Goal: Task Accomplishment & Management: Complete application form

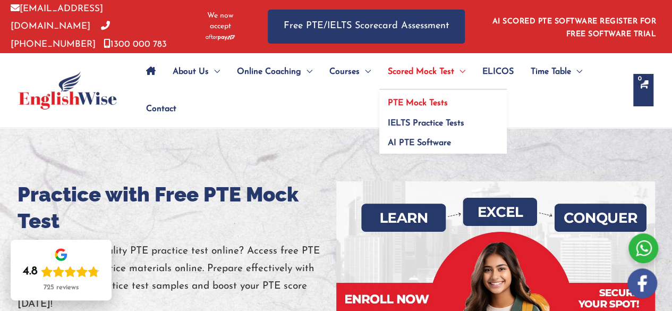
click at [426, 100] on span "PTE Mock Tests" at bounding box center [418, 103] width 60 height 8
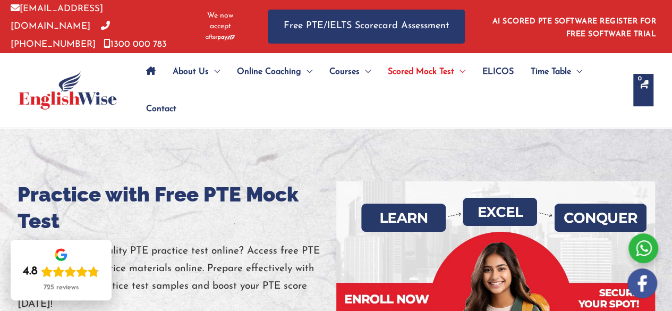
click at [150, 68] on icon "Site Navigation: Main Menu" at bounding box center [151, 70] width 10 height 8
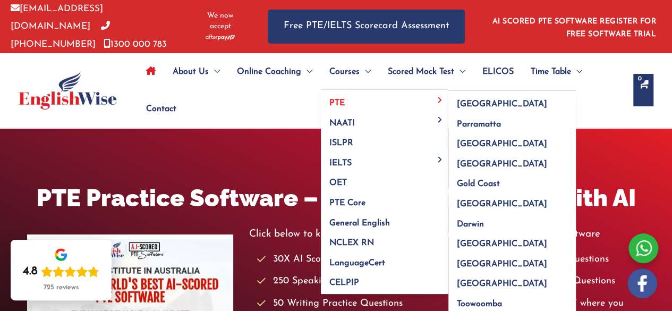
click at [340, 104] on span "PTE" at bounding box center [336, 103] width 15 height 8
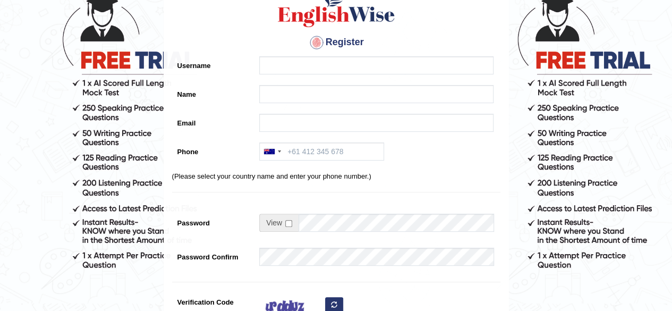
scroll to position [53, 0]
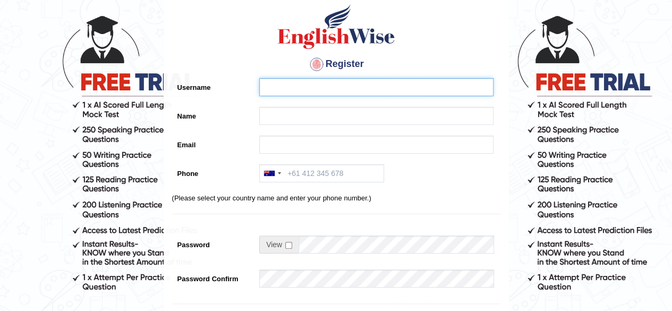
click at [372, 88] on input "Username" at bounding box center [376, 87] width 234 height 18
type input "navya"
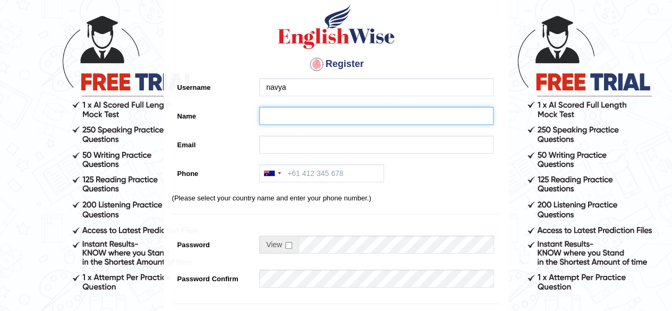
click at [381, 110] on input "Name" at bounding box center [376, 116] width 234 height 18
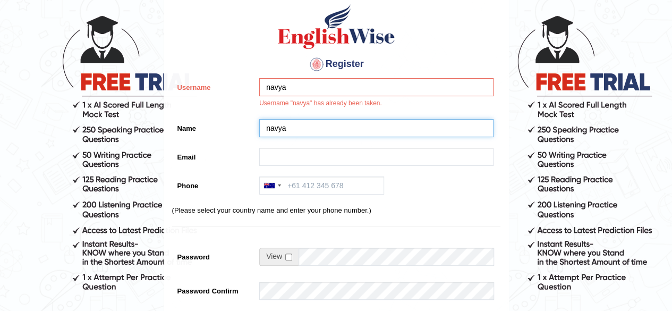
type input "navya"
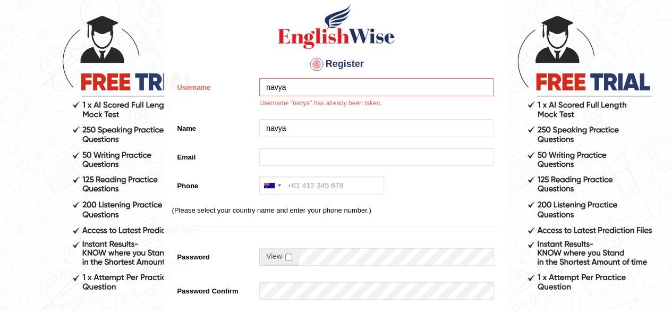
drag, startPoint x: 329, startPoint y: 70, endPoint x: 324, endPoint y: 81, distance: 12.4
click at [329, 71] on h4 "Register" at bounding box center [336, 64] width 328 height 17
click at [319, 87] on input "navya" at bounding box center [376, 87] width 234 height 18
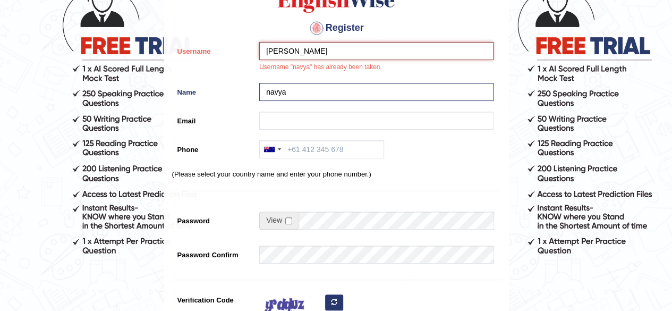
scroll to position [106, 0]
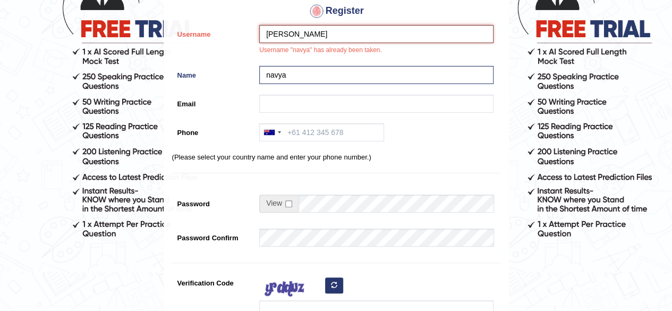
type input "[PERSON_NAME]"
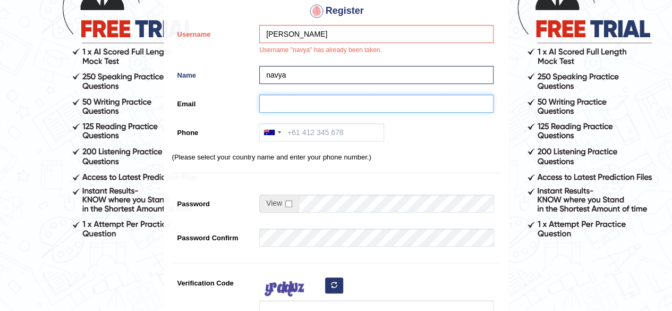
click at [331, 111] on input "Email" at bounding box center [376, 104] width 234 height 18
type input "[EMAIL_ADDRESS][DOMAIN_NAME]"
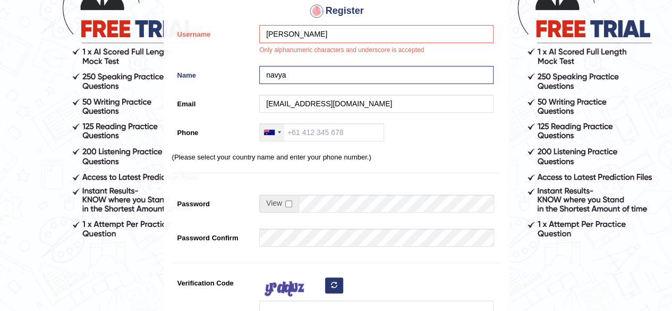
click at [265, 132] on div at bounding box center [269, 132] width 11 height 5
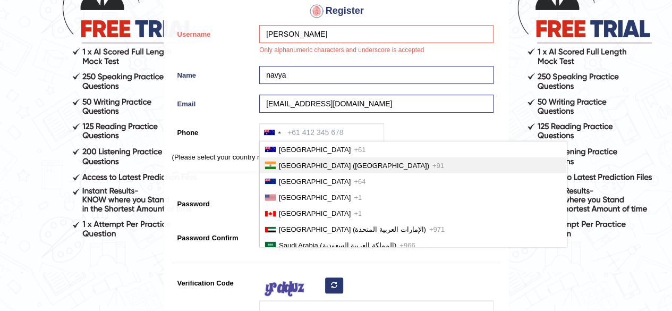
drag, startPoint x: 282, startPoint y: 167, endPoint x: 297, endPoint y: 161, distance: 16.2
click at [285, 166] on span "[GEOGRAPHIC_DATA] ([GEOGRAPHIC_DATA])" at bounding box center [354, 165] width 150 height 8
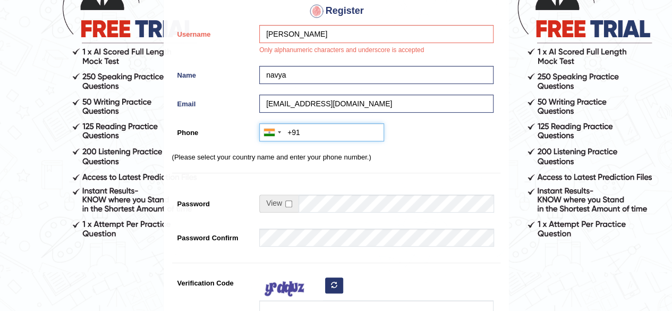
click at [320, 139] on input "+91" at bounding box center [321, 132] width 125 height 18
type input "[PHONE_NUMBER]"
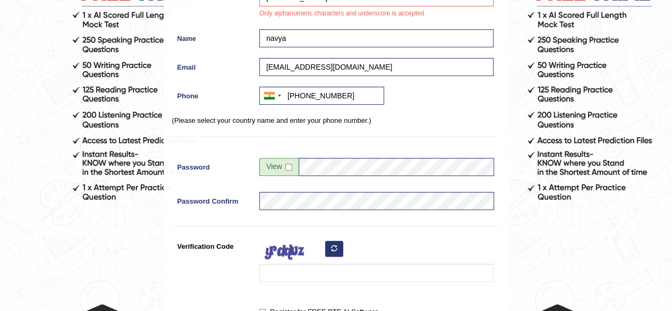
scroll to position [159, 0]
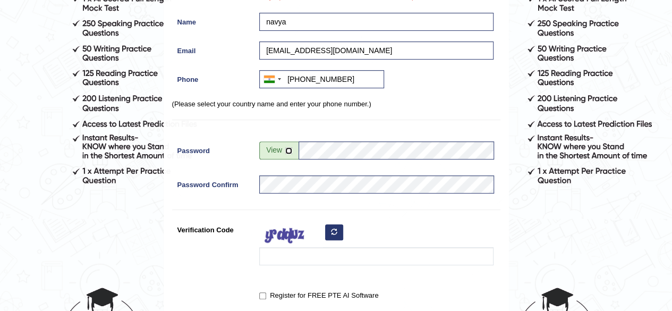
click at [290, 152] on input "checkbox" at bounding box center [288, 150] width 7 height 7
checkbox input "true"
drag, startPoint x: 369, startPoint y: 147, endPoint x: 387, endPoint y: 147, distance: 18.6
click at [370, 147] on input "M5S4uuGq#8J@KJF" at bounding box center [395, 150] width 195 height 18
click at [390, 147] on input "M5S4uuGq#8J@KJF" at bounding box center [395, 150] width 195 height 18
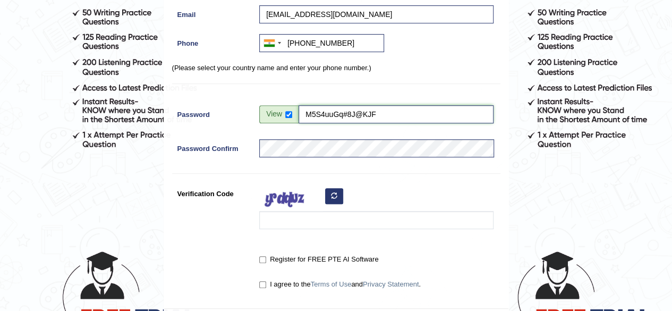
scroll to position [212, 0]
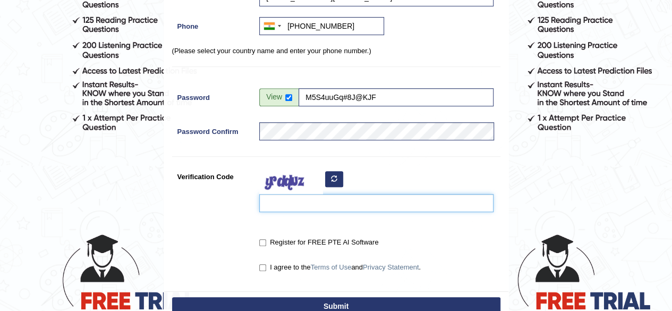
click at [303, 202] on input "Verification Code" at bounding box center [376, 203] width 234 height 18
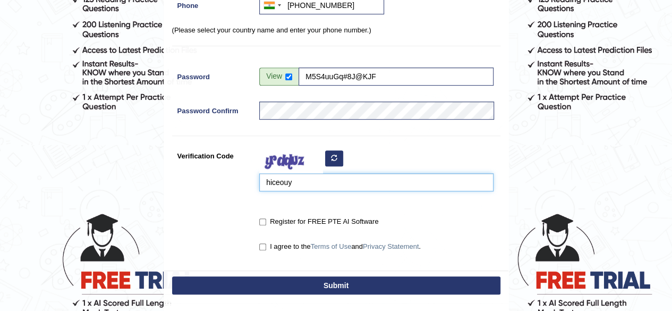
scroll to position [266, 0]
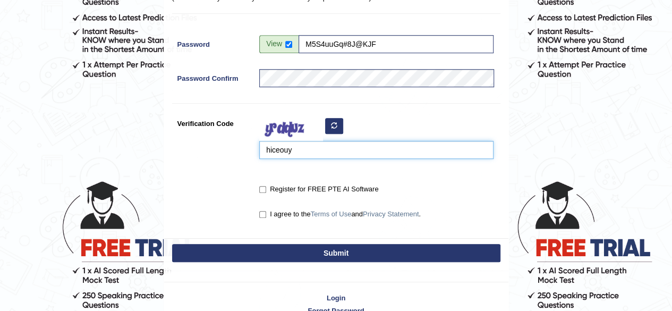
type input "hiceouy"
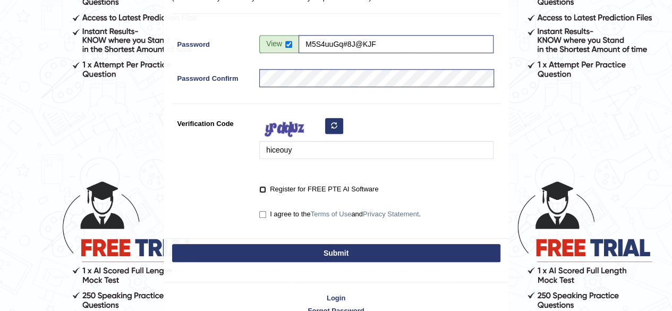
click at [263, 190] on input "Register for FREE PTE AI Software" at bounding box center [262, 189] width 7 height 7
checkbox input "true"
click at [276, 215] on label "I agree to the Terms of Use and Privacy Statement ." at bounding box center [339, 214] width 161 height 11
click at [266, 215] on input "I agree to the Terms of Use and Privacy Statement ." at bounding box center [262, 214] width 7 height 7
checkbox input "true"
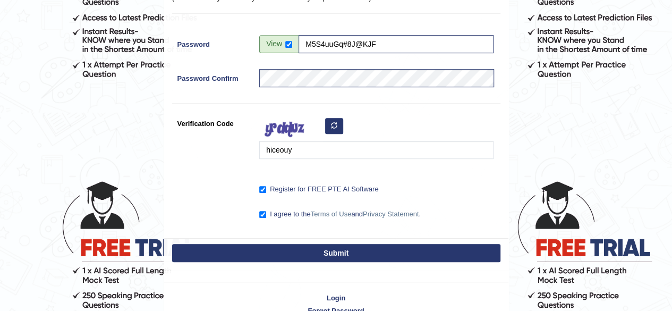
click at [276, 250] on button "Submit" at bounding box center [336, 253] width 328 height 18
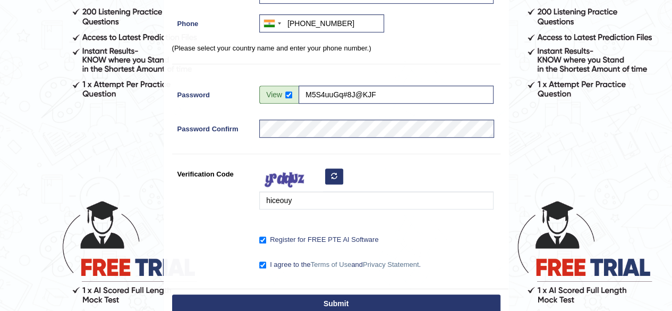
scroll to position [321, 0]
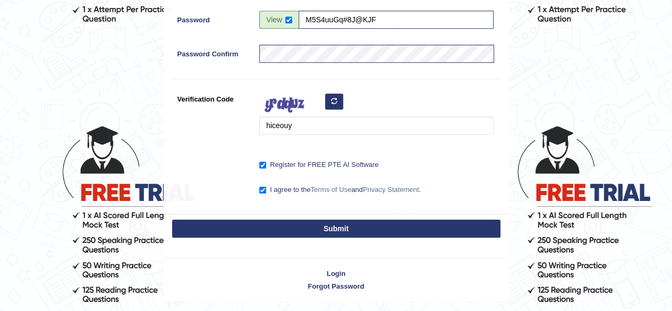
click at [324, 226] on button "Submit" at bounding box center [336, 228] width 328 height 18
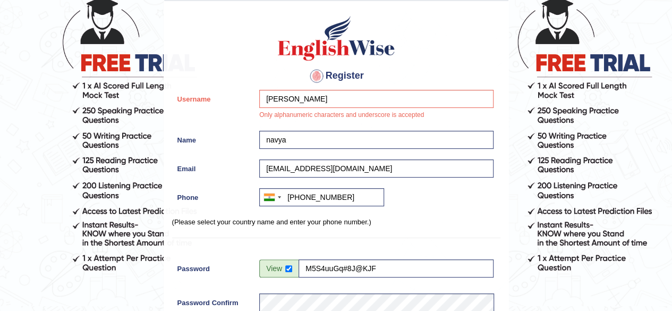
scroll to position [55, 0]
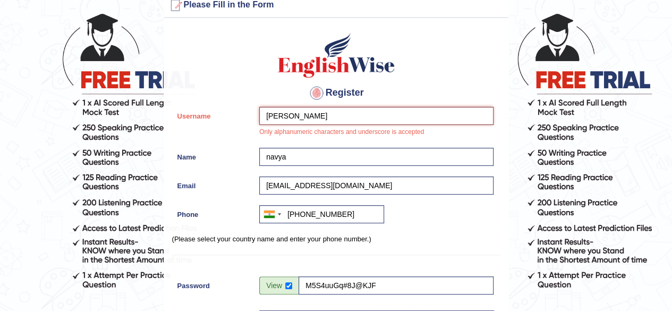
click at [327, 116] on input "navya reddy" at bounding box center [376, 116] width 234 height 18
type input "n"
click at [455, 86] on h4 "Register" at bounding box center [336, 92] width 328 height 17
click at [347, 116] on input "NAVYA REDDY" at bounding box center [376, 116] width 234 height 18
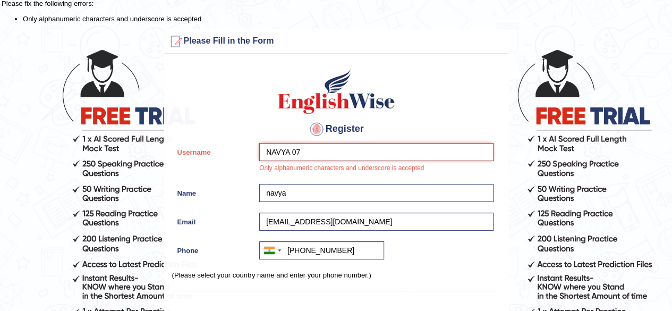
scroll to position [2, 0]
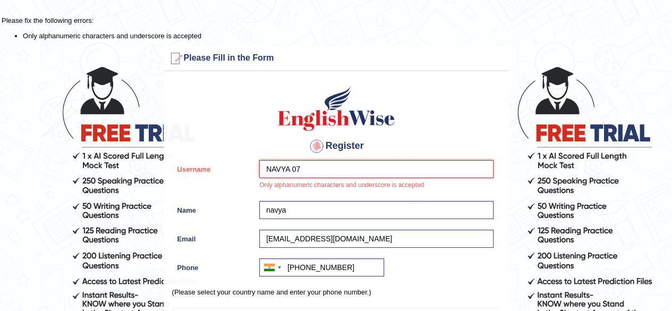
click at [321, 160] on input "NAVYA 07" at bounding box center [376, 169] width 234 height 18
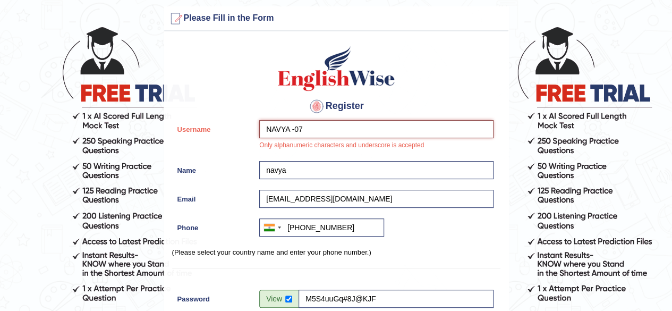
scroll to position [161, 0]
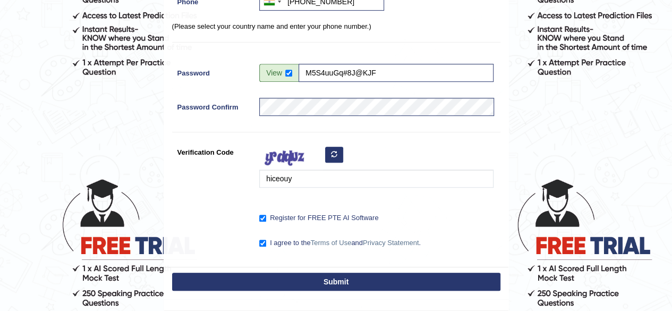
click at [370, 276] on button "Submit" at bounding box center [336, 281] width 328 height 18
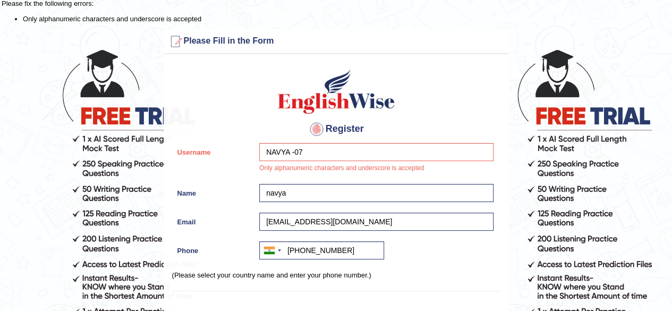
scroll to position [2, 0]
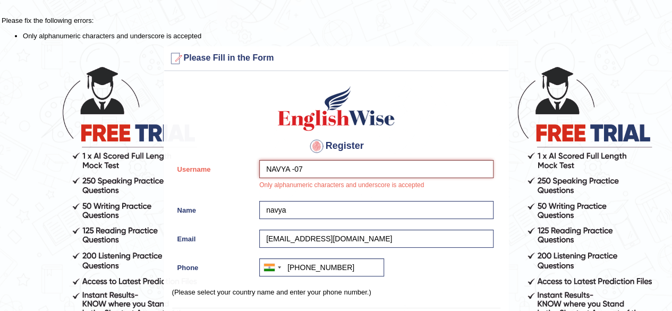
click at [322, 165] on input "NAVYA -07" at bounding box center [376, 169] width 234 height 18
click at [302, 176] on input "NAVYA -07" at bounding box center [376, 169] width 234 height 18
click at [307, 172] on input "NAVYA -07" at bounding box center [376, 169] width 234 height 18
type input "N"
click at [193, 171] on label "Username" at bounding box center [213, 167] width 82 height 14
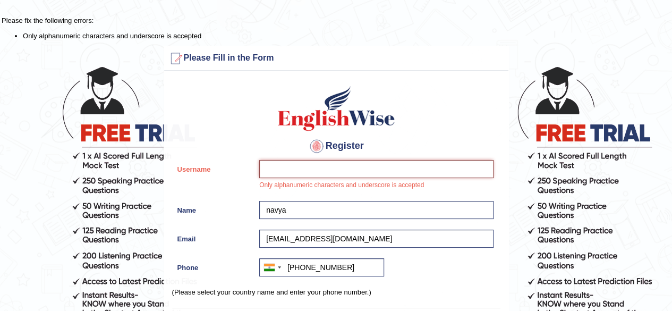
click at [259, 171] on input "Username" at bounding box center [376, 169] width 234 height 18
click at [269, 169] on input "navya reddy" at bounding box center [376, 169] width 234 height 18
drag, startPoint x: 290, startPoint y: 169, endPoint x: 307, endPoint y: 164, distance: 18.3
click at [304, 165] on input "Navya reddy" at bounding box center [376, 169] width 234 height 18
click at [291, 168] on input "Navya reddy" at bounding box center [376, 169] width 234 height 18
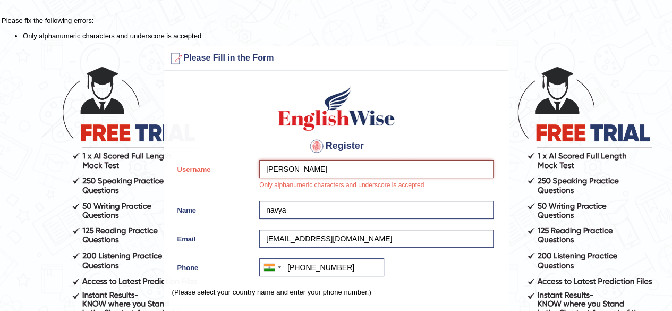
click at [291, 168] on input "Navya reddy" at bounding box center [376, 169] width 234 height 18
click at [318, 164] on input "Navya Reddy" at bounding box center [376, 169] width 234 height 18
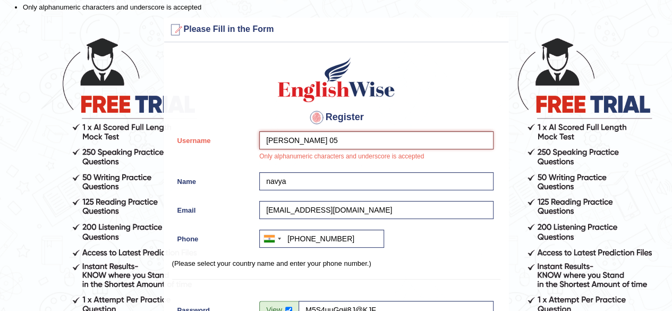
scroll to position [0, 0]
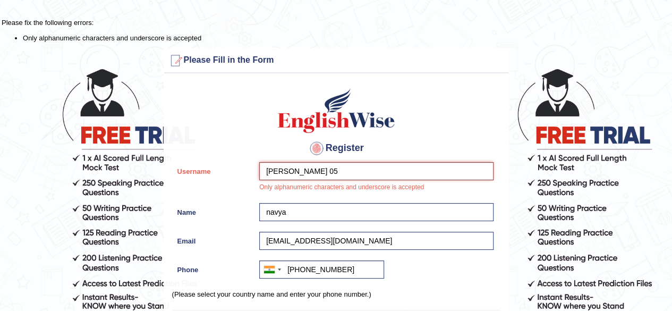
click at [313, 170] on input "Navya Reddy 05" at bounding box center [376, 171] width 234 height 18
click at [288, 174] on input "Navya Reddy05" at bounding box center [376, 171] width 234 height 18
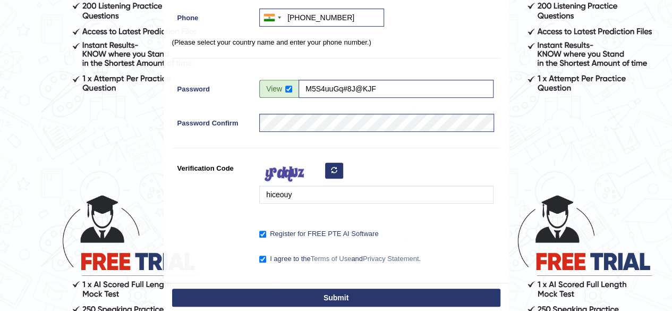
scroll to position [266, 0]
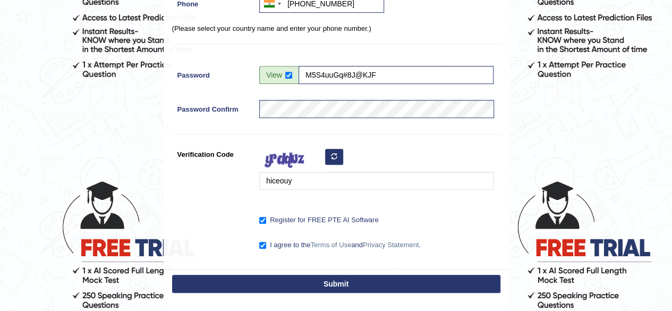
type input "NavyaReddy05"
click at [334, 286] on button "Submit" at bounding box center [336, 284] width 328 height 18
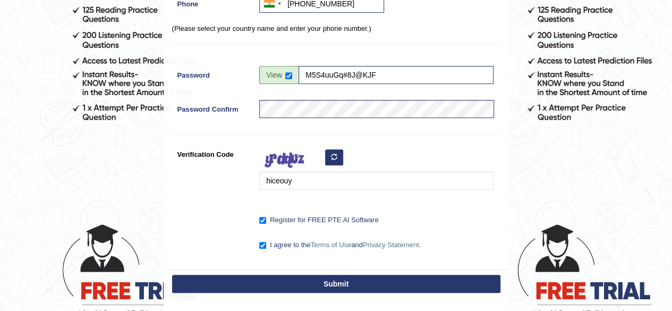
click at [338, 287] on button "Submit" at bounding box center [336, 284] width 328 height 18
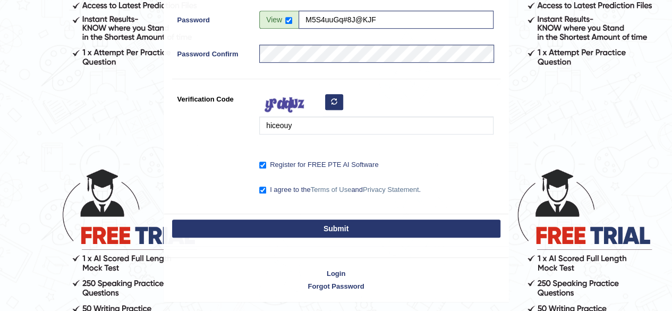
scroll to position [310, 0]
